Goal: Navigation & Orientation: Find specific page/section

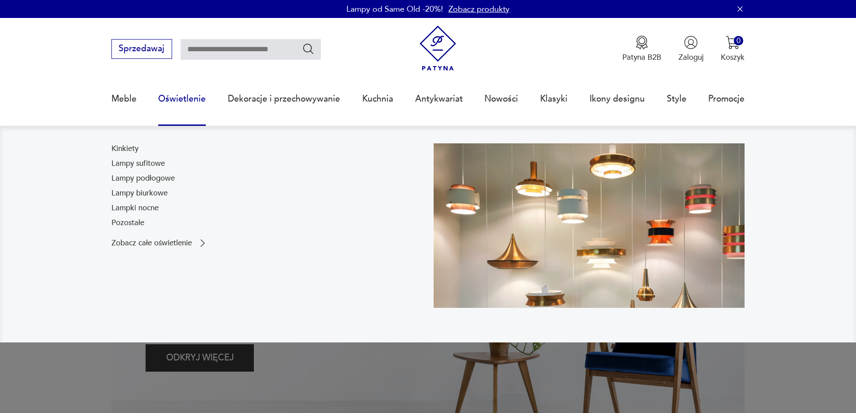
click at [187, 102] on link "Oświetlenie" at bounding box center [182, 98] width 48 height 41
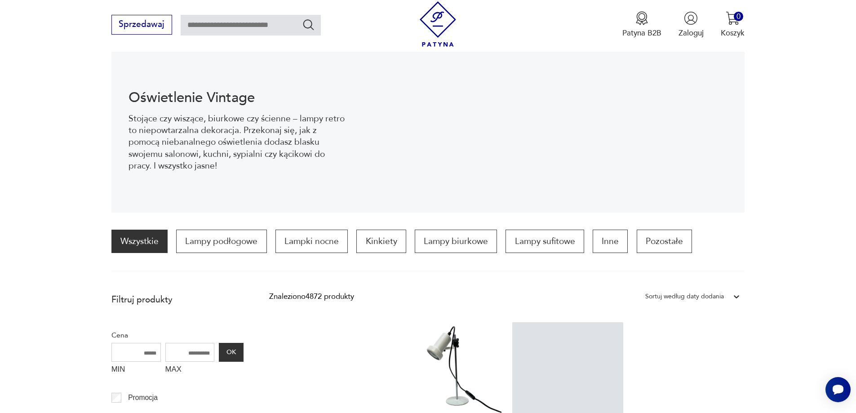
scroll to position [254, 0]
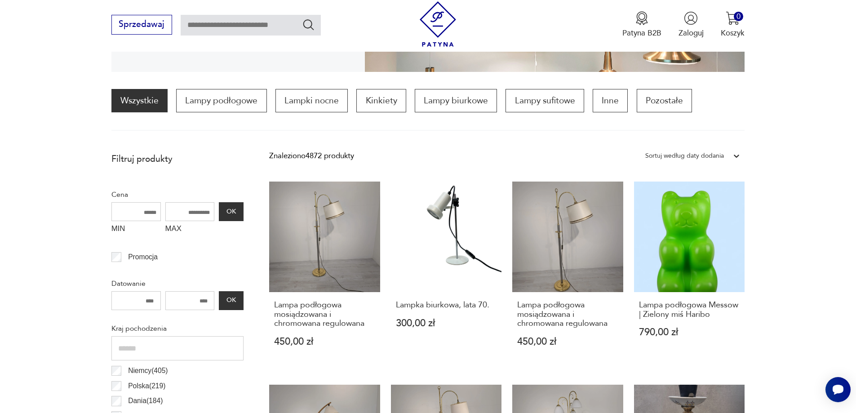
click at [736, 157] on icon at bounding box center [736, 156] width 5 height 3
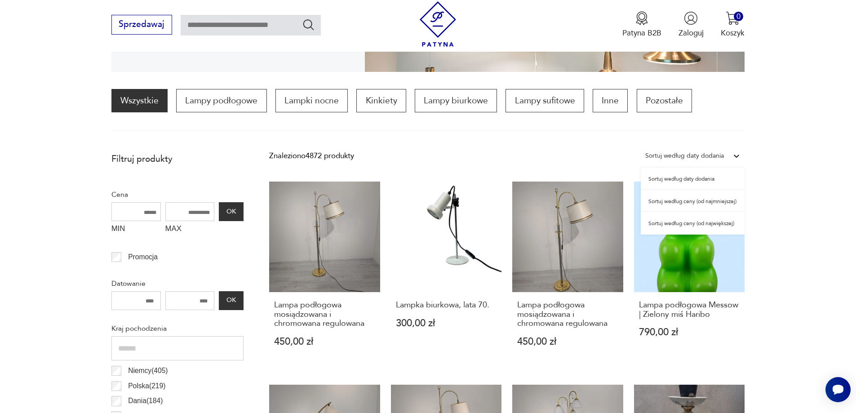
click at [710, 177] on div "Sortuj według daty dodania" at bounding box center [693, 179] width 104 height 22
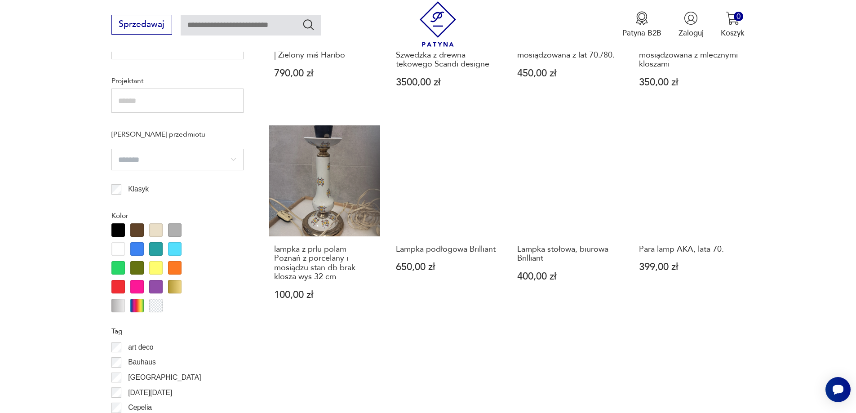
scroll to position [941, 0]
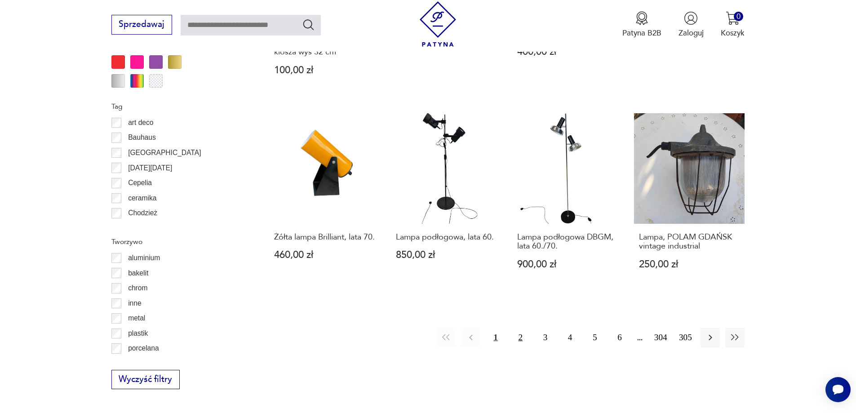
click at [520, 338] on button "2" at bounding box center [520, 337] width 19 height 19
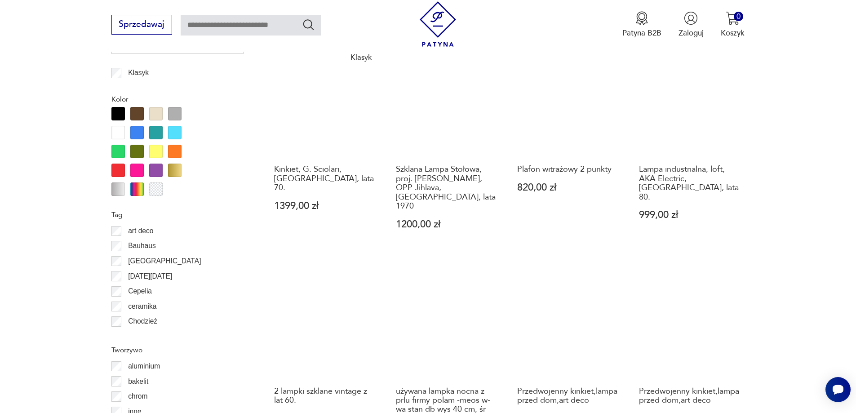
scroll to position [986, 0]
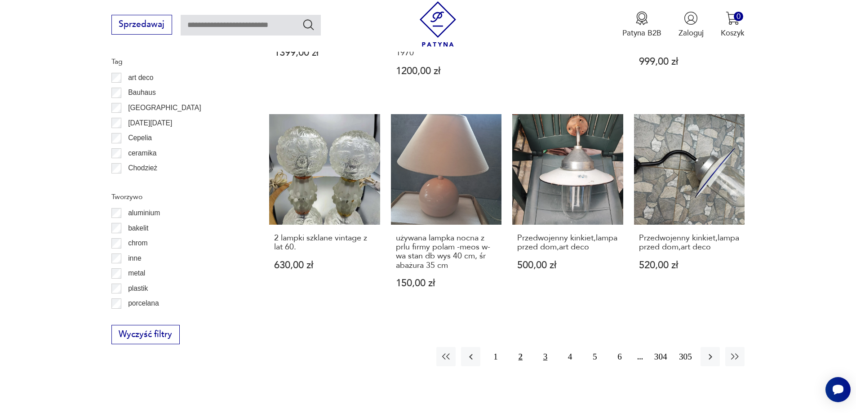
click at [543, 347] on button "3" at bounding box center [545, 356] width 19 height 19
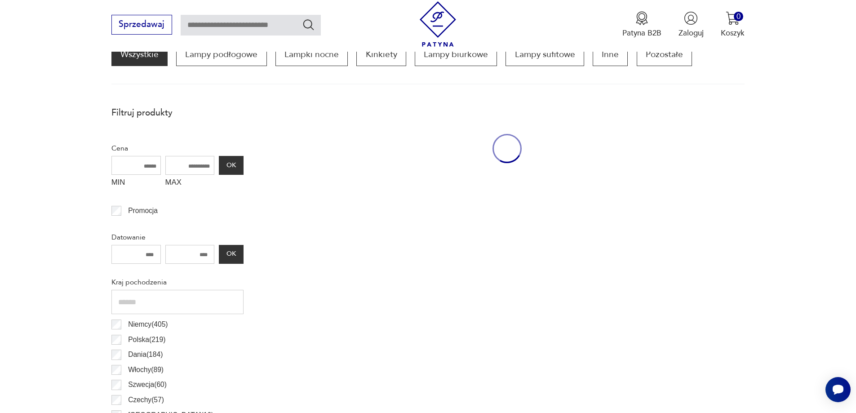
scroll to position [267, 0]
